Goal: Use online tool/utility: Utilize a website feature to perform a specific function

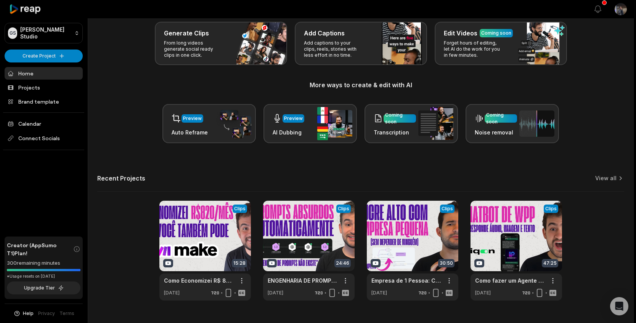
scroll to position [57, 0]
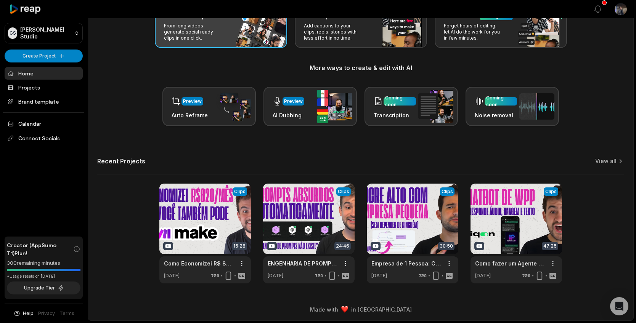
click at [201, 28] on p "From long videos generate social ready clips in one click." at bounding box center [193, 32] width 59 height 18
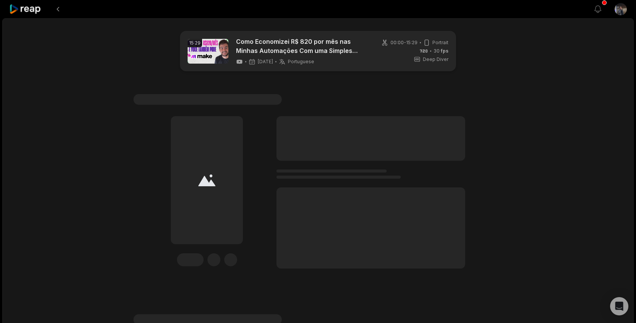
click at [204, 51] on link at bounding box center [208, 51] width 41 height 25
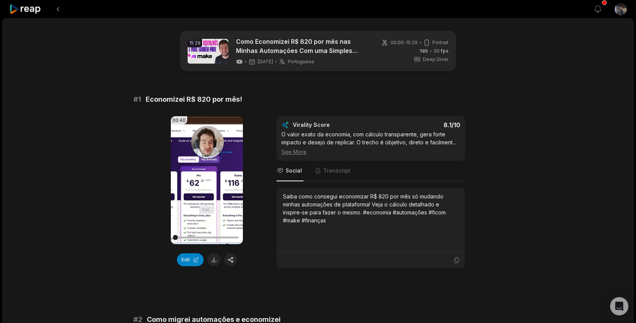
click at [28, 9] on icon at bounding box center [25, 9] width 32 height 10
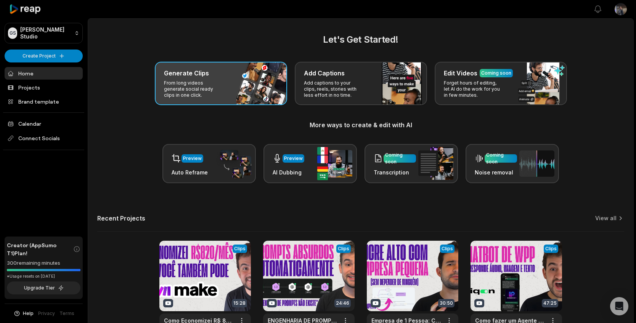
click at [203, 87] on p "From long videos generate social ready clips in one click." at bounding box center [193, 89] width 59 height 18
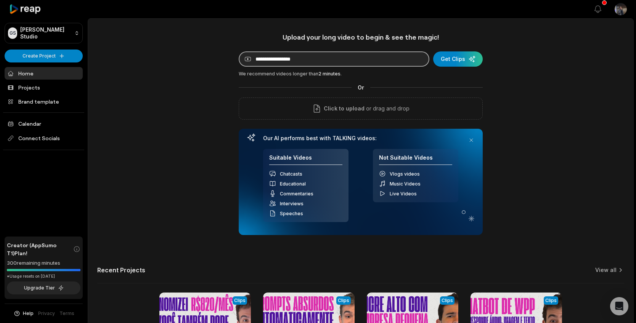
click at [314, 61] on input at bounding box center [334, 58] width 191 height 15
paste input "**********"
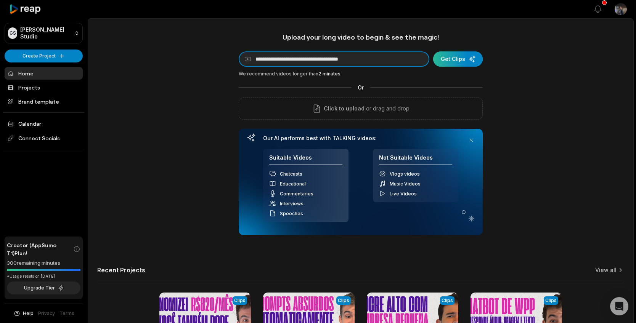
type input "**********"
click at [473, 57] on div "submit" at bounding box center [458, 58] width 50 height 15
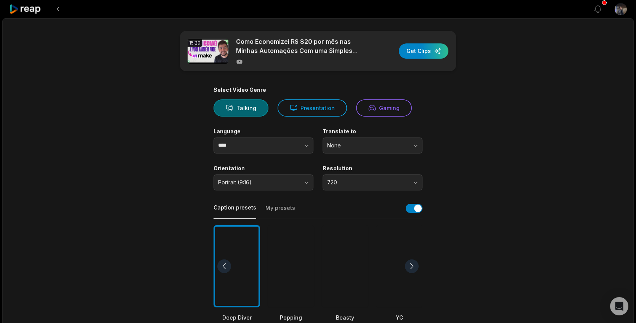
click at [612, 11] on html "View notifications Open user menu 15:29 Como Economizei R$ 820 por mês nas Minh…" at bounding box center [318, 161] width 636 height 323
click at [622, 11] on html "View notifications Open user menu 15:29 Como Economizei R$ 820 por mês nas Minh…" at bounding box center [318, 161] width 636 height 323
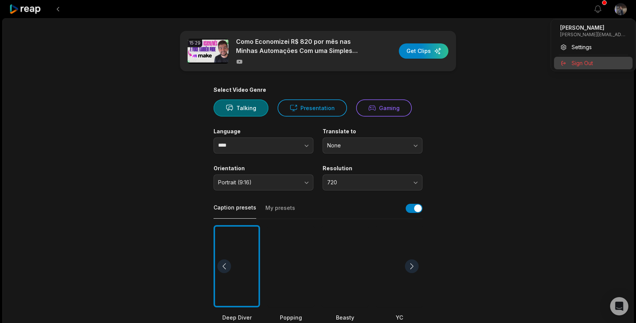
click at [603, 59] on div "Sign Out" at bounding box center [593, 63] width 79 height 13
